Goal: Find specific page/section: Locate a particular part of the current website

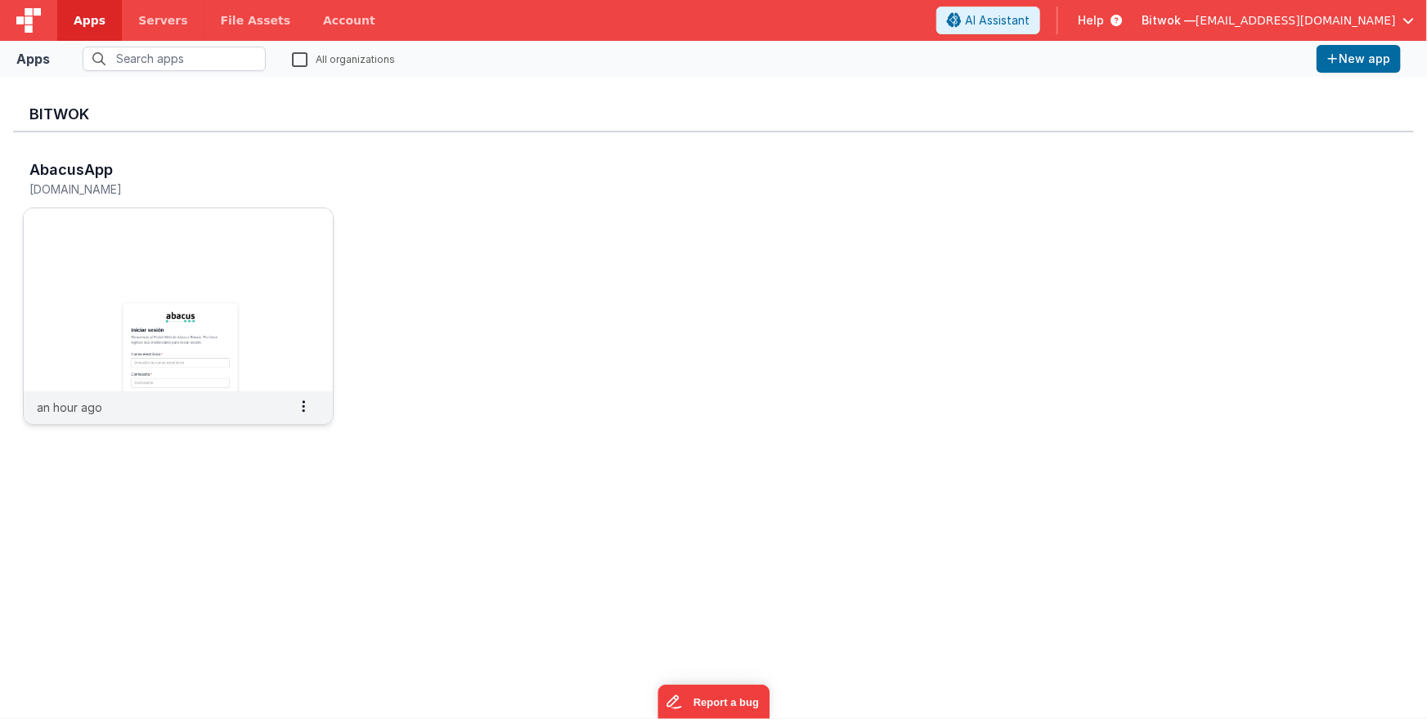
click at [234, 301] on img at bounding box center [178, 299] width 309 height 183
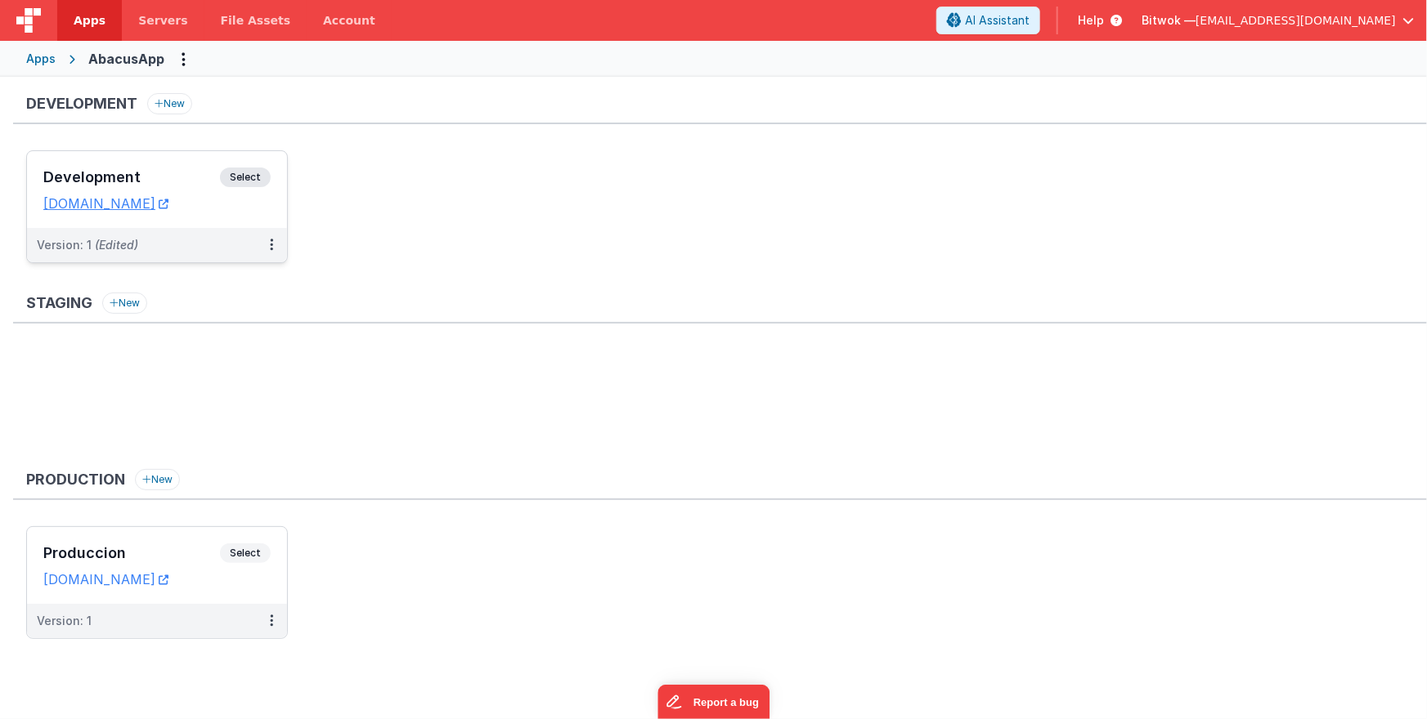
click at [211, 169] on h3 "Development" at bounding box center [131, 177] width 177 height 16
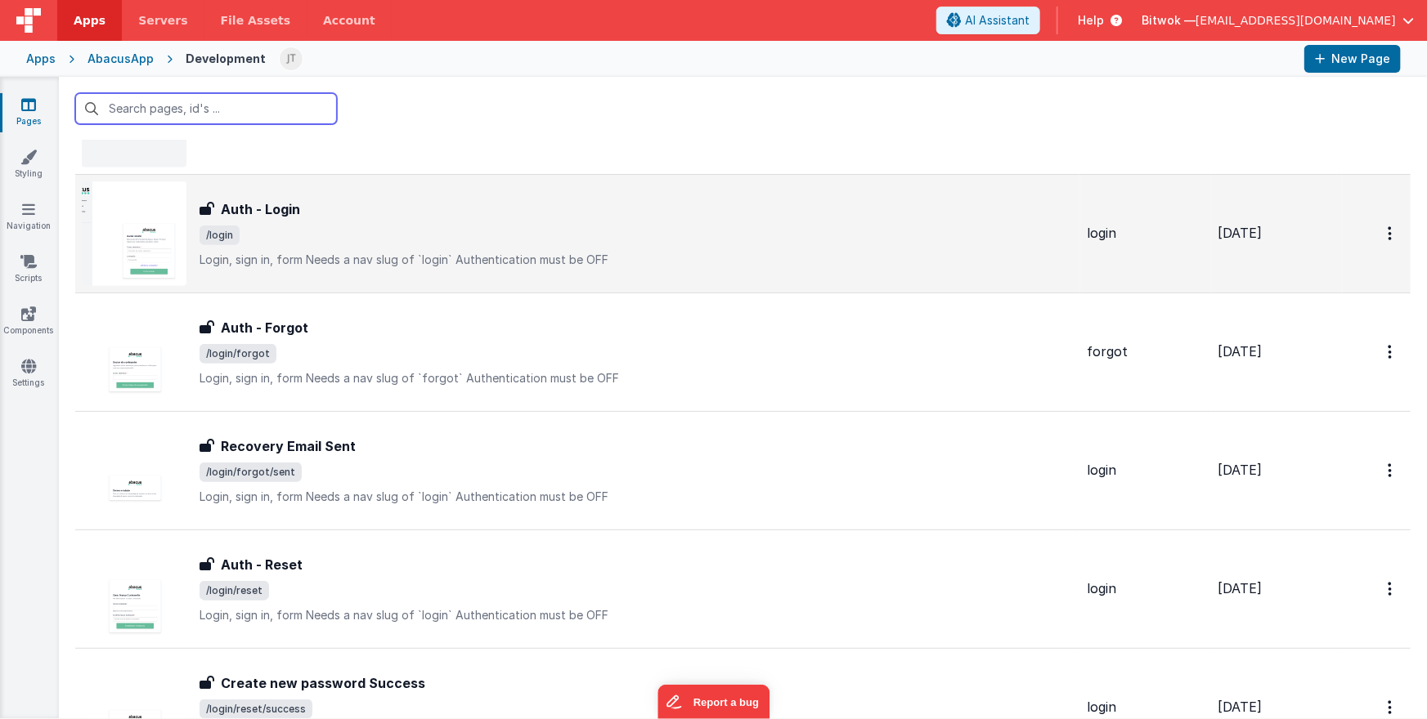
scroll to position [709, 0]
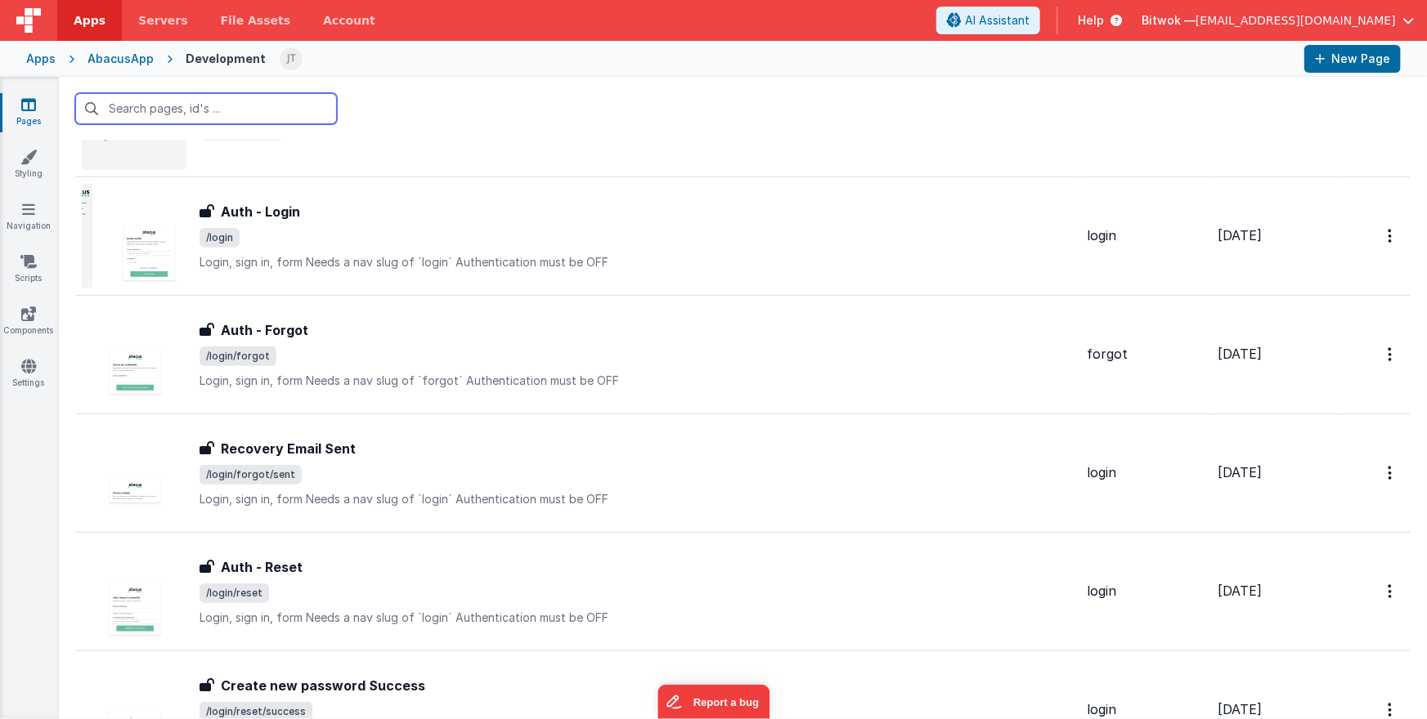
click at [255, 112] on input "text" at bounding box center [206, 108] width 262 height 31
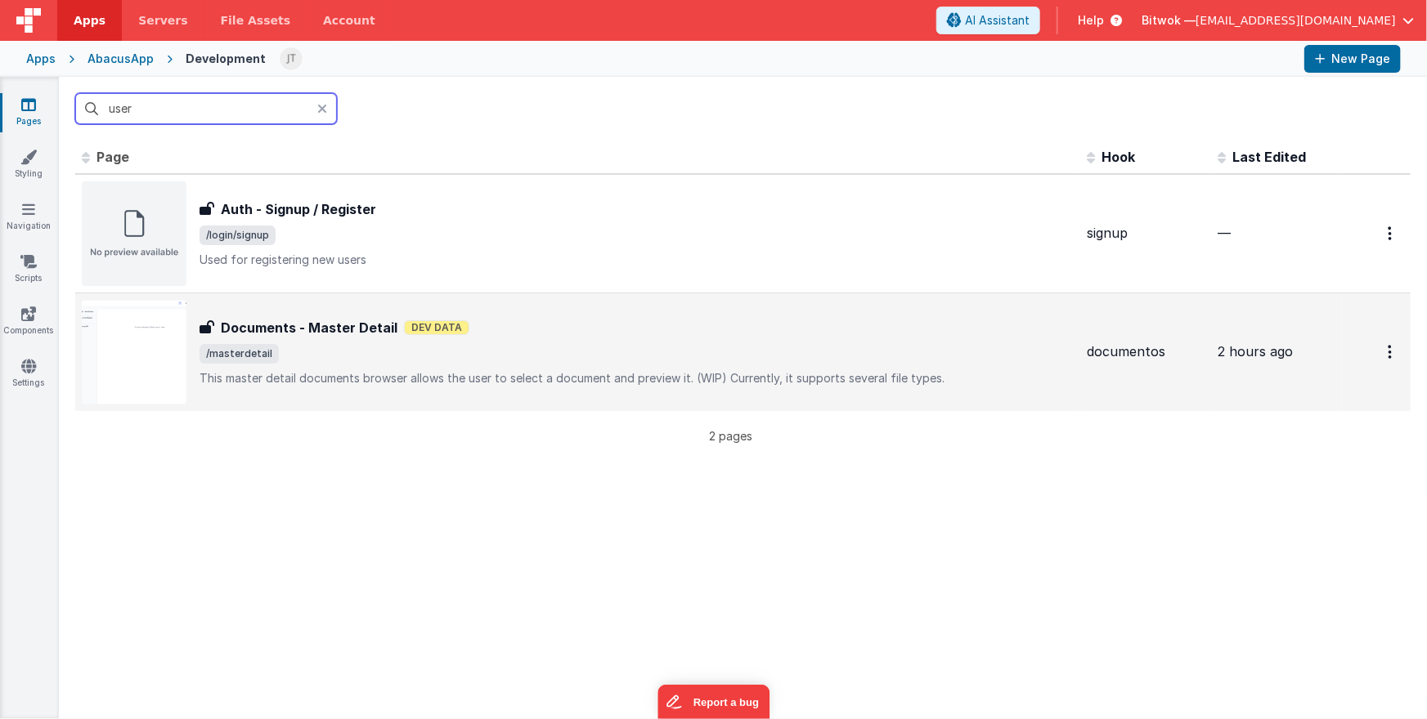
scroll to position [0, 0]
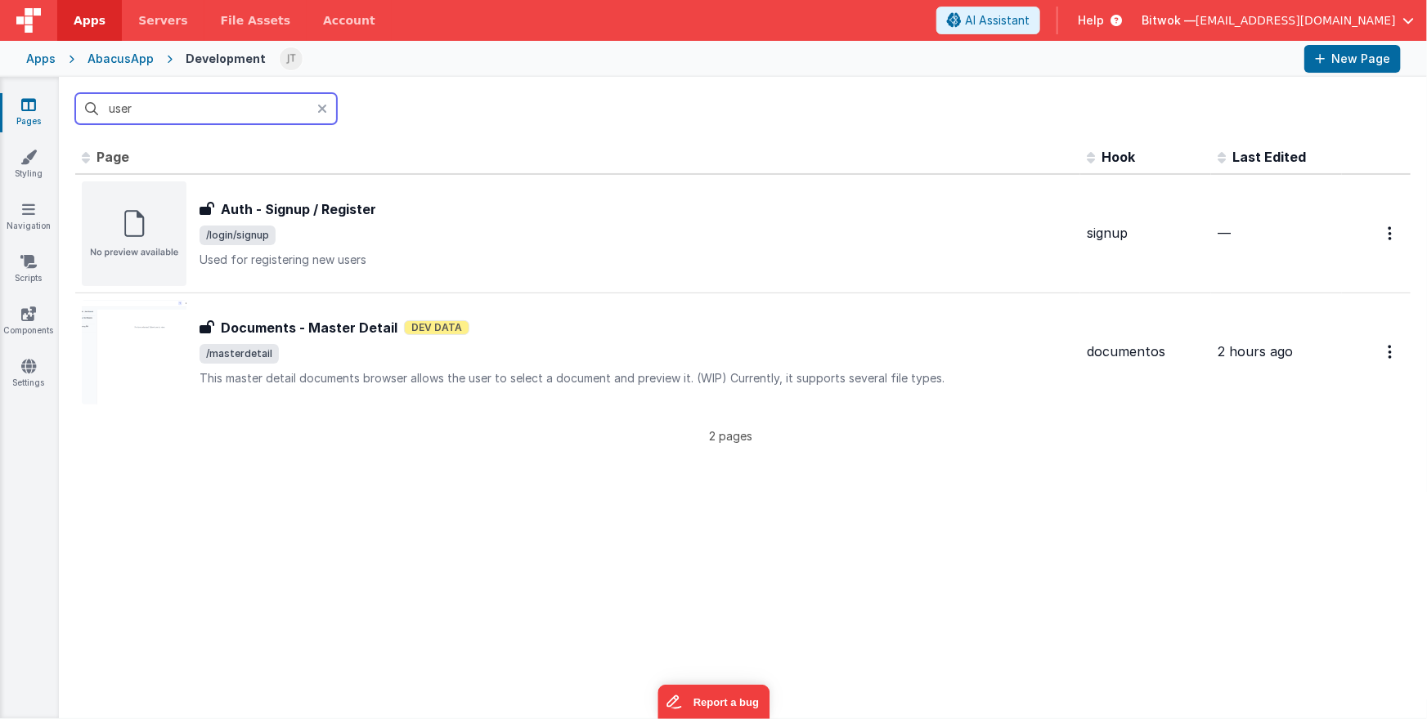
click at [280, 109] on input "user" at bounding box center [206, 108] width 262 height 31
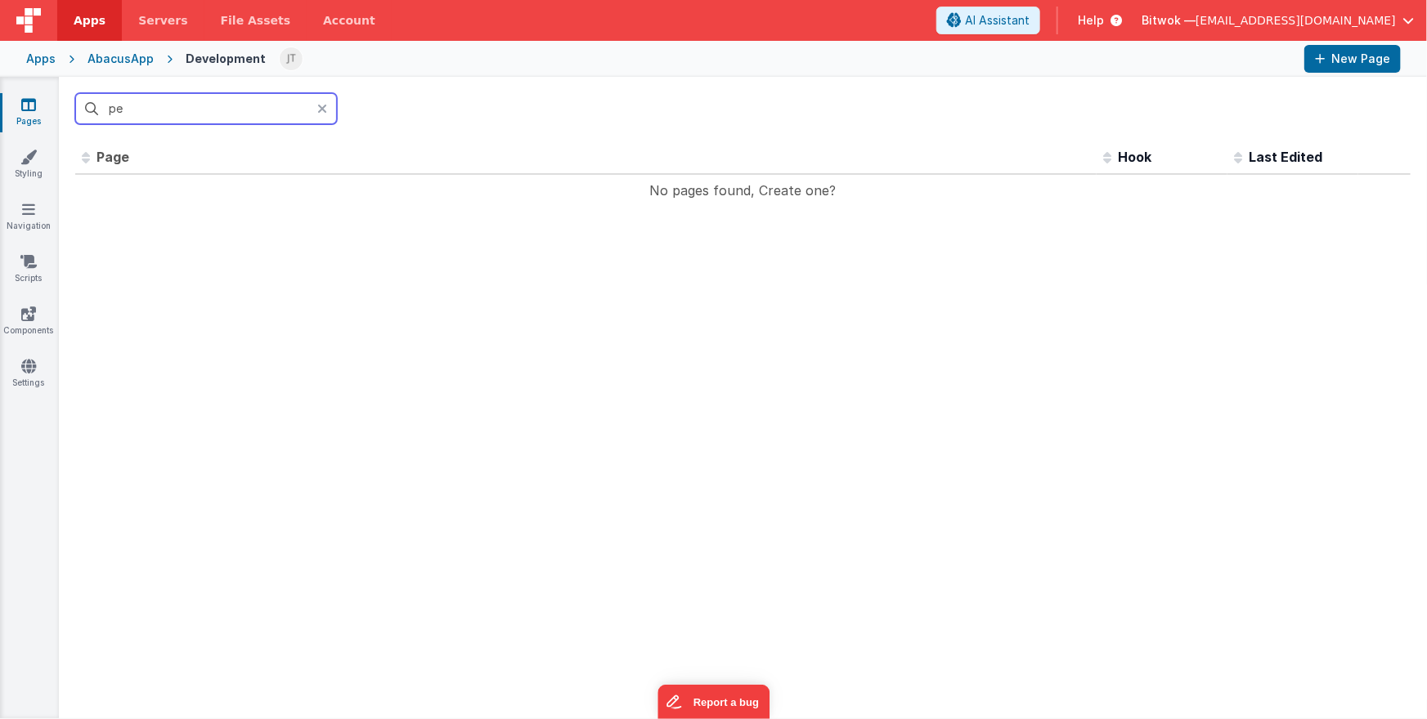
type input "p"
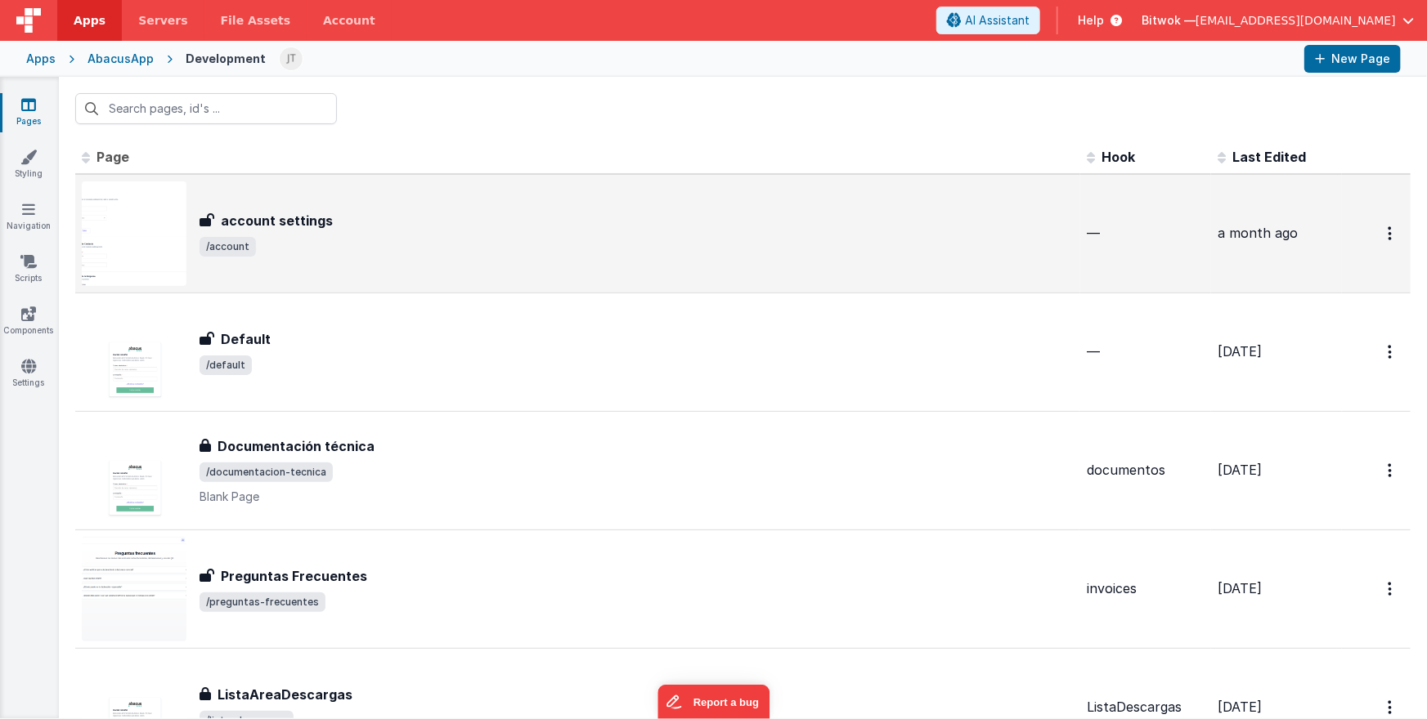
click at [397, 220] on div "account settings" at bounding box center [636, 221] width 874 height 20
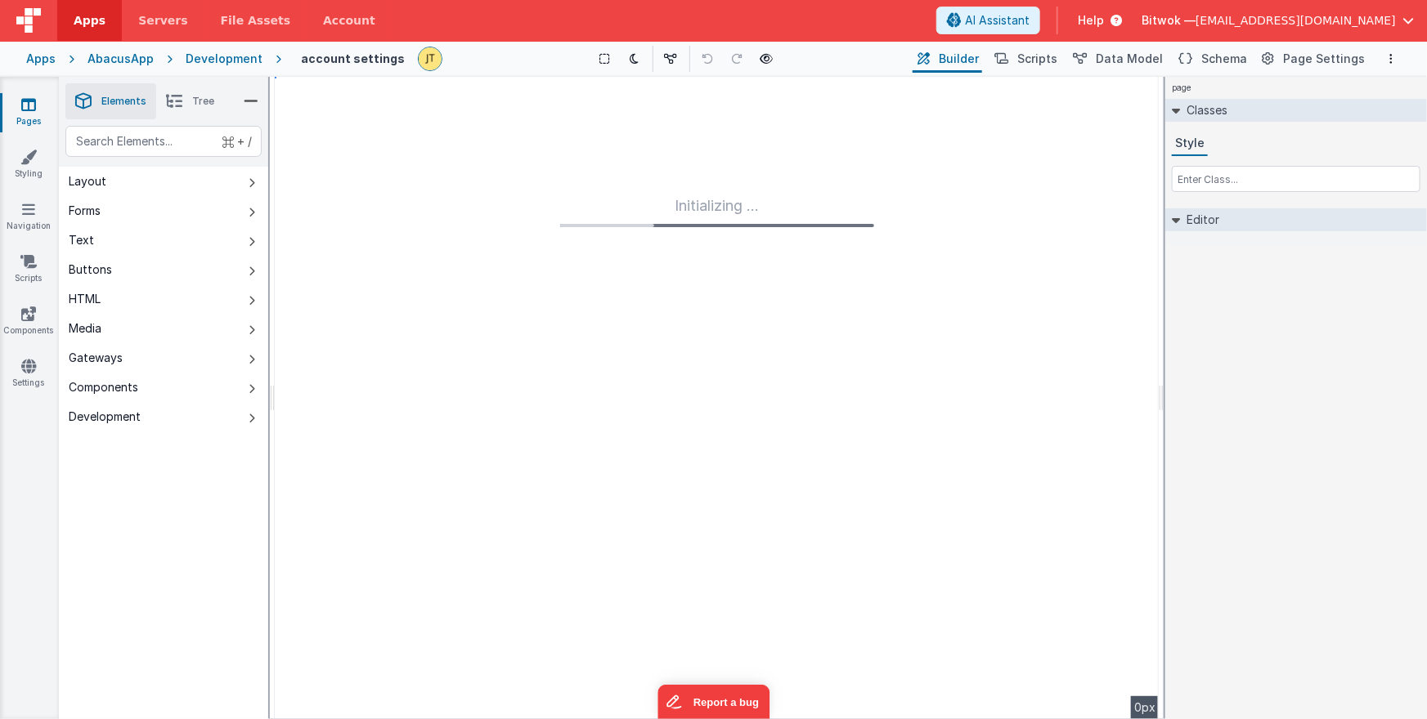
drag, startPoint x: 1220, startPoint y: 56, endPoint x: 1153, endPoint y: 74, distance: 69.2
click at [1220, 56] on span "Schema" at bounding box center [1224, 59] width 46 height 16
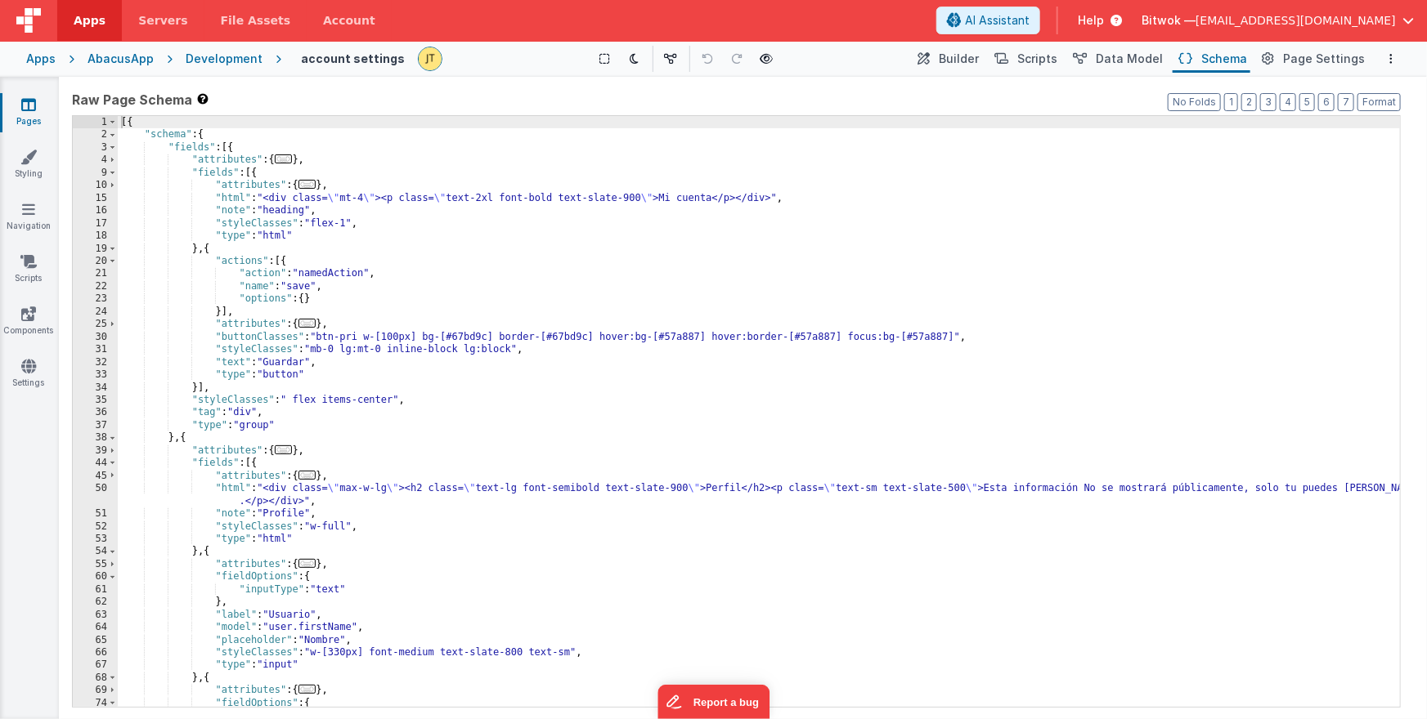
click at [838, 253] on div "[{ "schema" : { "fields" : [{ "attributes" : { ... } , "fields" : [{ "attribute…" at bounding box center [759, 424] width 1283 height 616
